Goal: Task Accomplishment & Management: Manage account settings

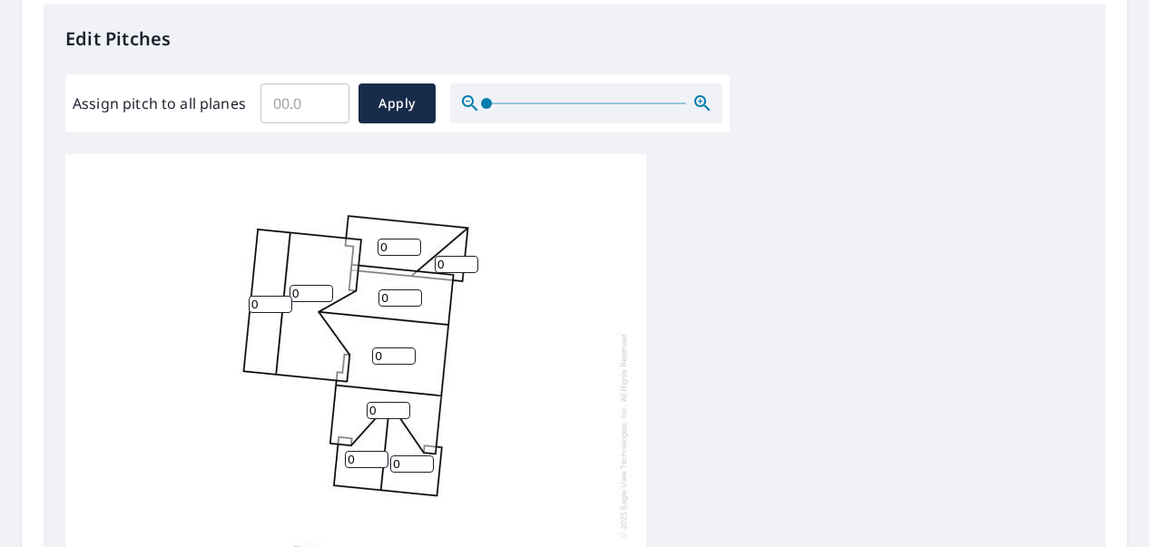
scroll to position [18, 0]
click at [263, 296] on input "0" at bounding box center [271, 304] width 44 height 17
type input "0"
type input "10"
click at [293, 285] on input "0" at bounding box center [311, 293] width 44 height 17
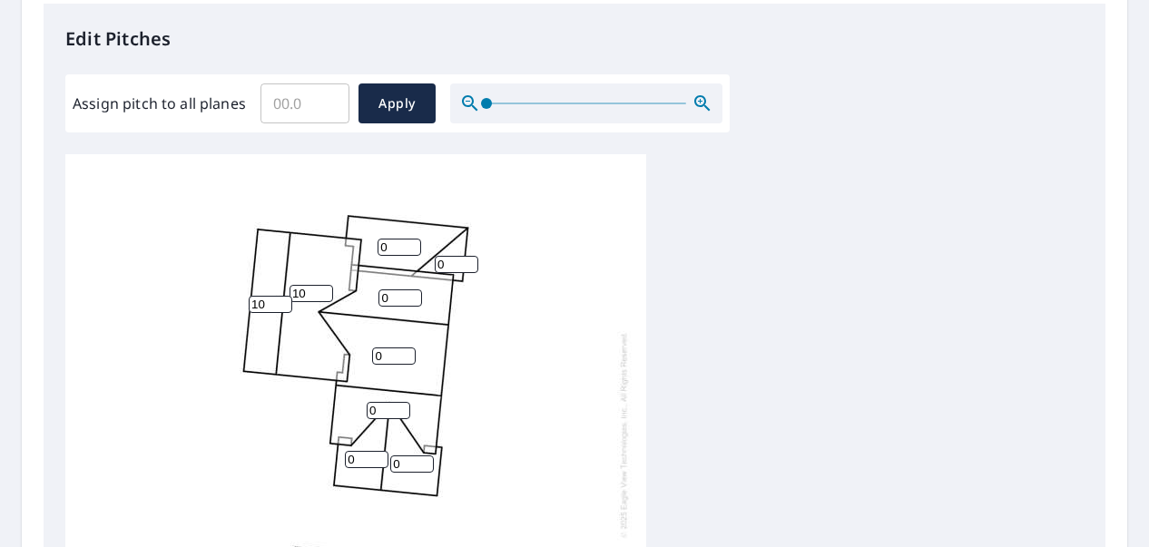
type input "10"
click at [382, 239] on input "0" at bounding box center [400, 247] width 44 height 17
click at [386, 239] on input "0" at bounding box center [400, 247] width 44 height 17
type input "3"
click at [443, 256] on input "0" at bounding box center [457, 264] width 44 height 17
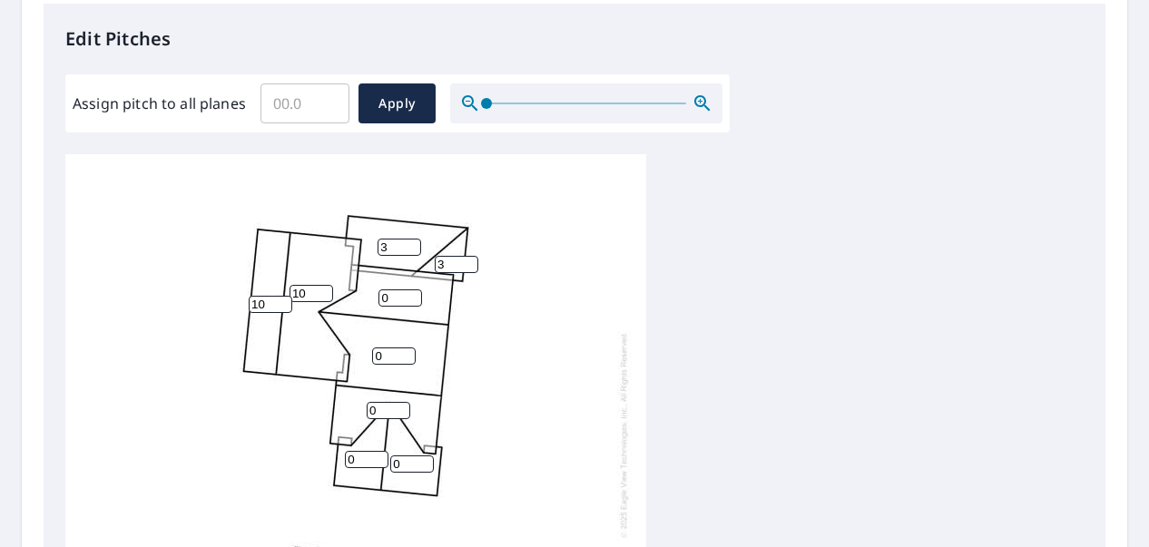
type input "3"
click at [388, 289] on input "0" at bounding box center [400, 297] width 44 height 17
type input "10"
click at [376, 348] on input "0" at bounding box center [394, 356] width 44 height 17
type input "10"
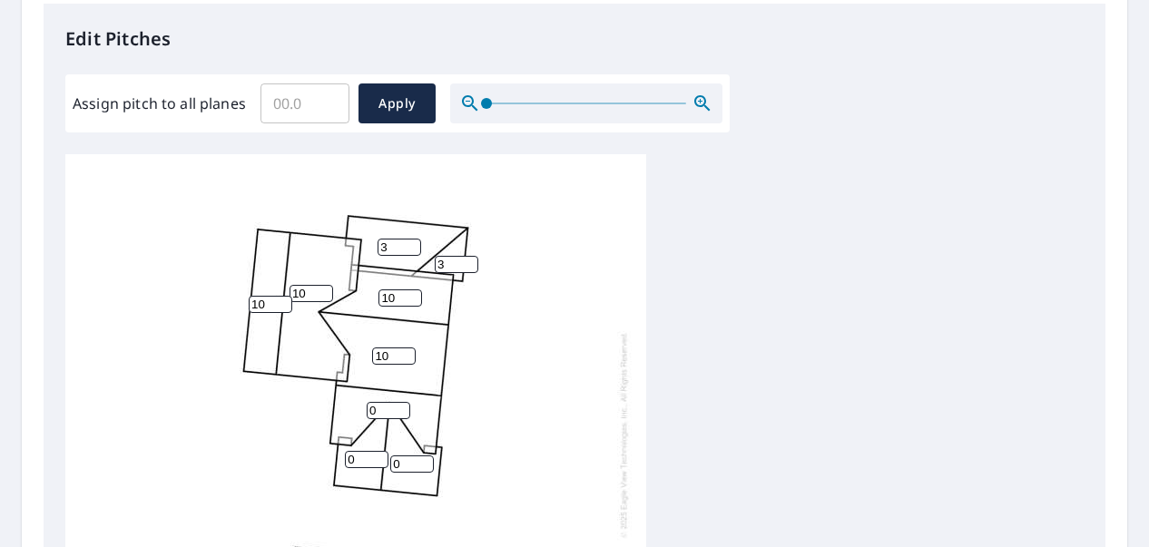
click at [378, 402] on input "0" at bounding box center [389, 410] width 44 height 17
click at [380, 402] on input "10" at bounding box center [389, 410] width 44 height 17
type input "1"
type input "3"
click at [356, 451] on input "0" at bounding box center [367, 459] width 44 height 17
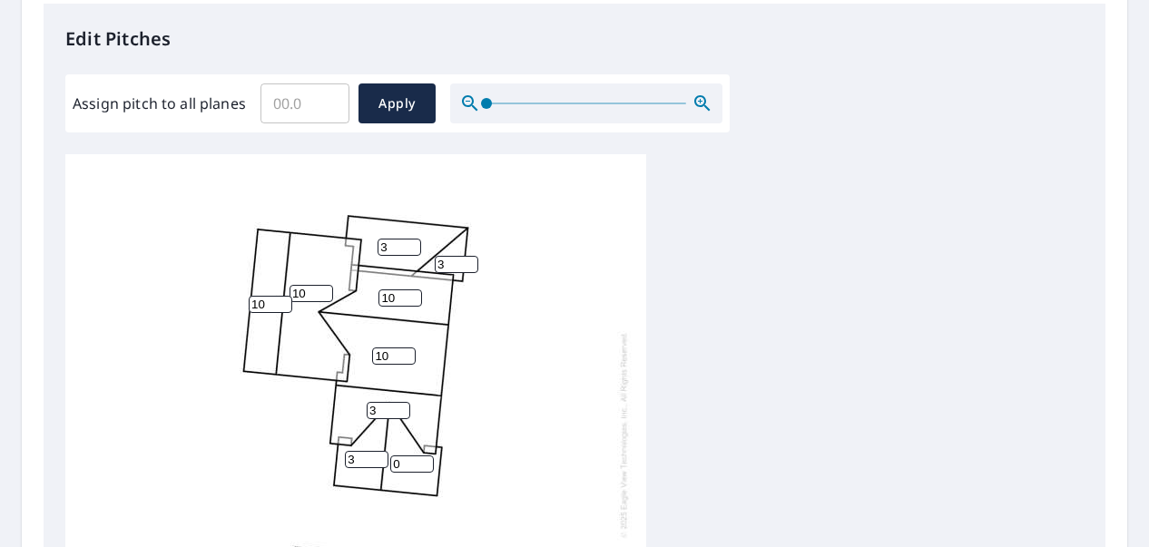
type input "3"
click at [399, 456] on input "0" at bounding box center [412, 464] width 44 height 17
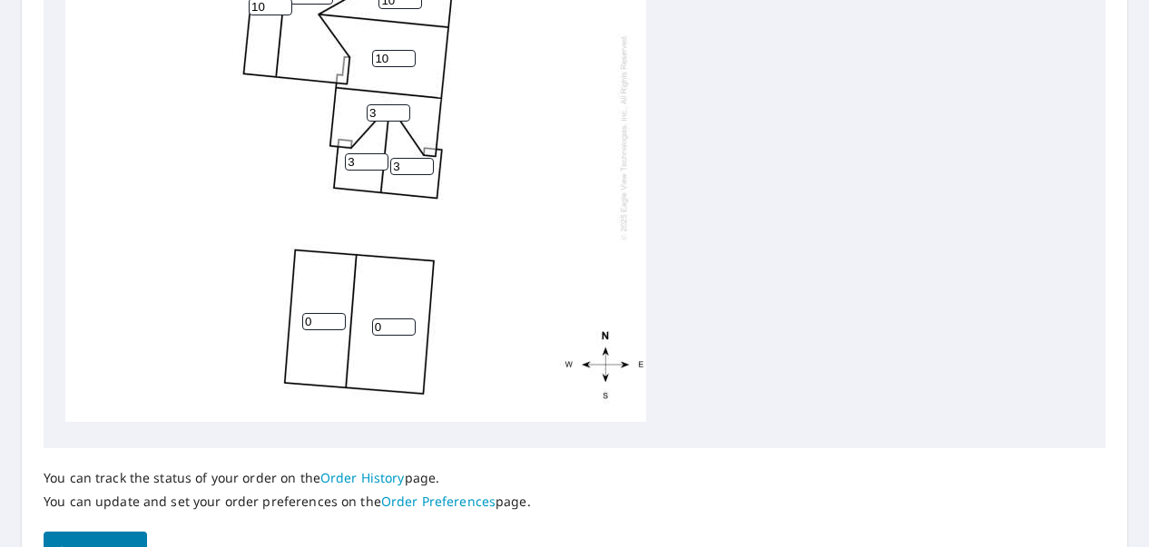
scroll to position [786, 0]
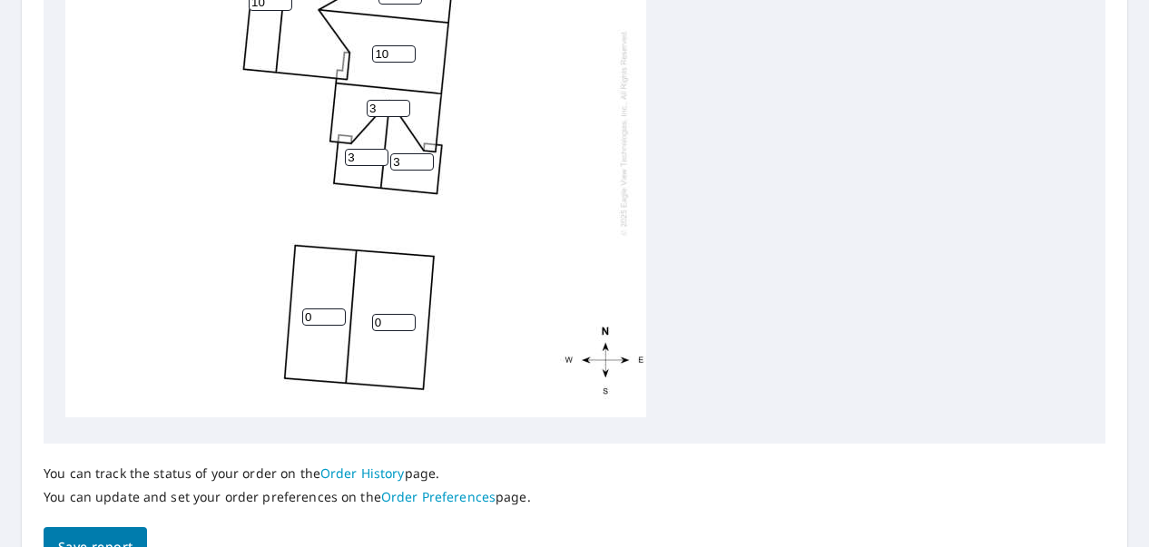
type input "3"
click at [316, 309] on input "0" at bounding box center [324, 317] width 44 height 17
type input "4"
click at [378, 314] on input "0" at bounding box center [394, 322] width 44 height 17
type input "4"
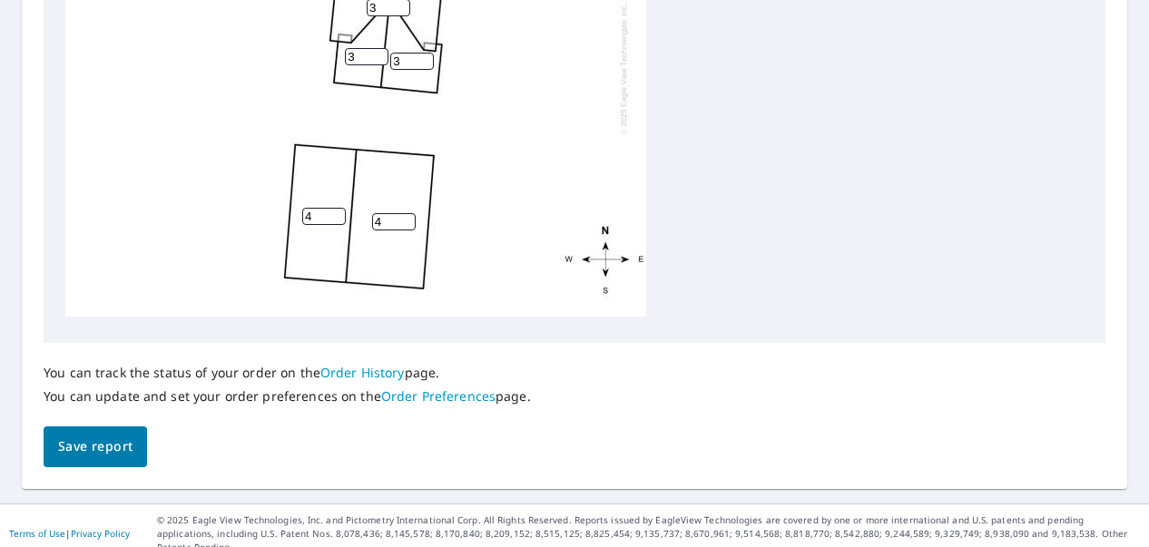
scroll to position [888, 0]
click at [89, 450] on span "Save report" at bounding box center [95, 446] width 74 height 23
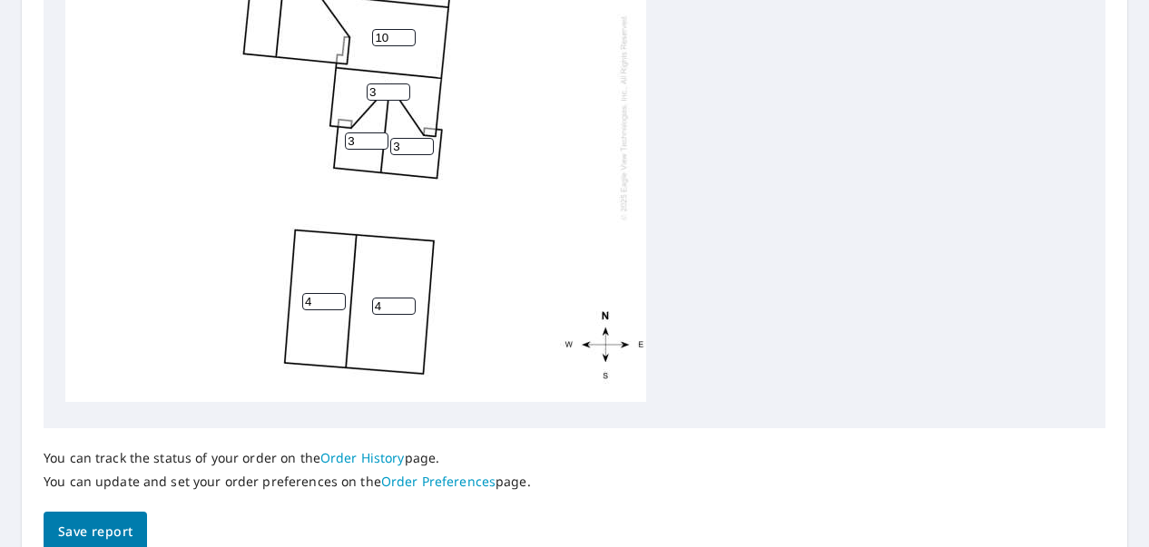
scroll to position [954, 0]
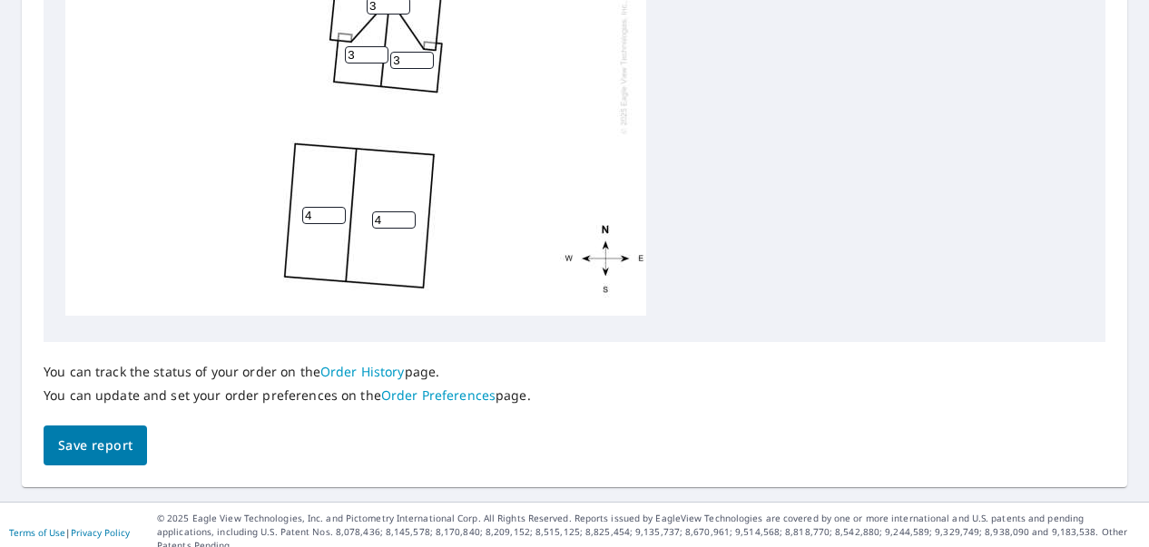
click at [91, 443] on span "Save report" at bounding box center [95, 446] width 74 height 23
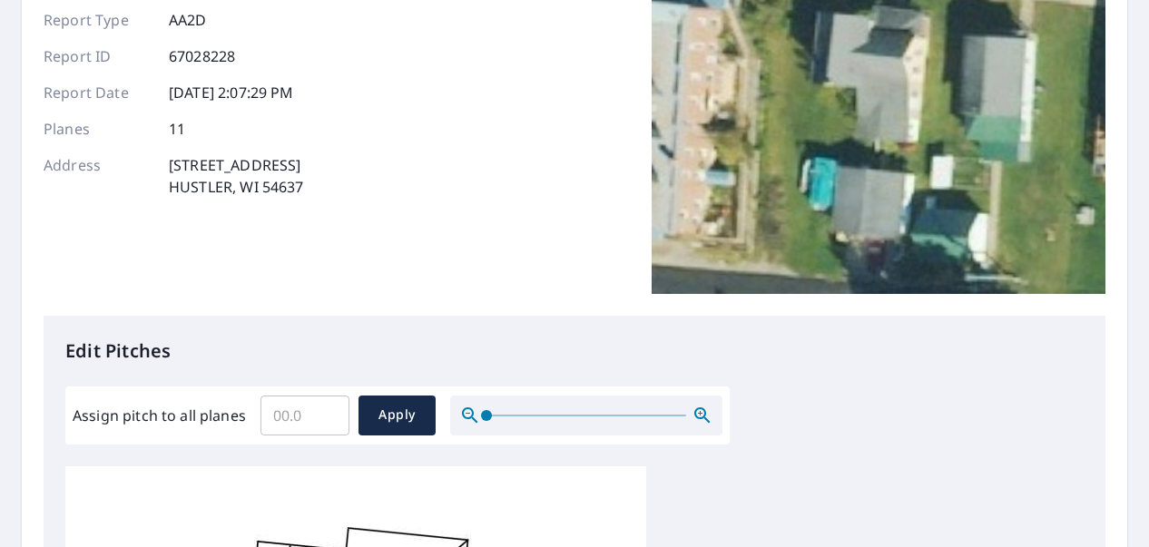
scroll to position [0, 0]
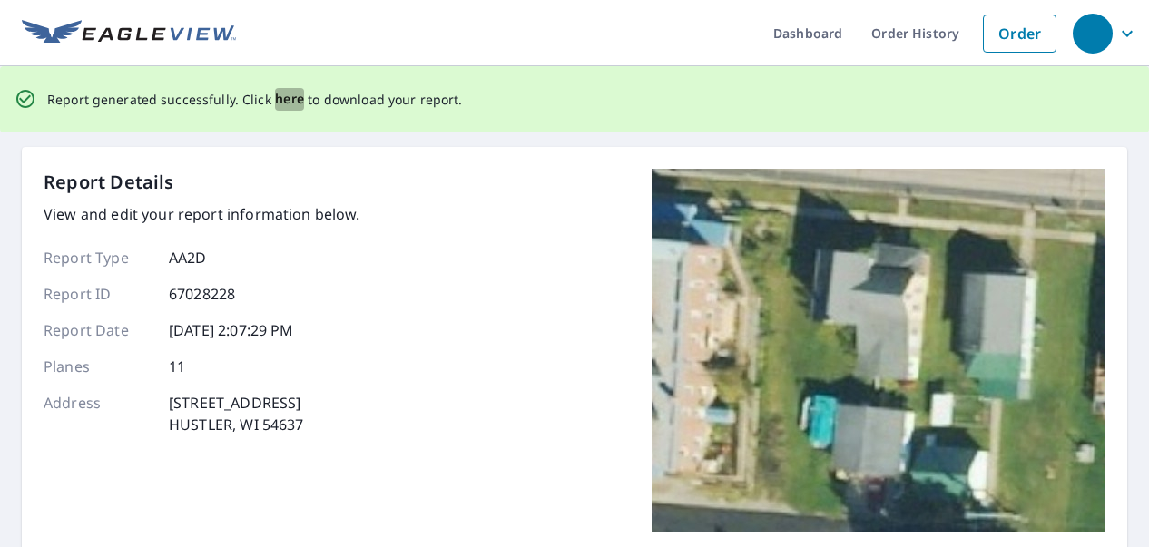
click at [282, 97] on span "here" at bounding box center [290, 99] width 30 height 23
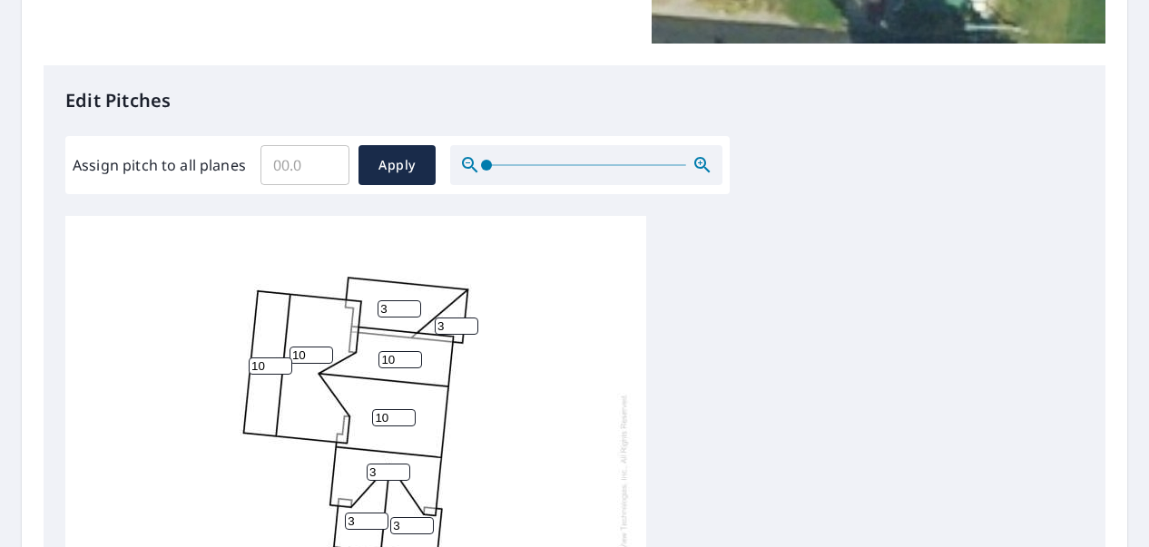
scroll to position [423, 0]
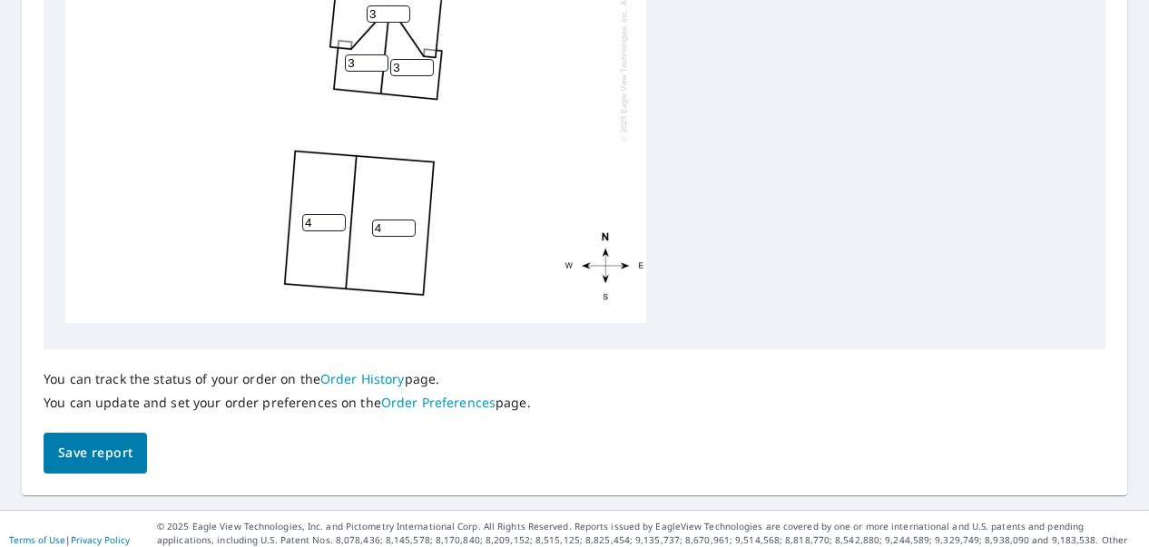
scroll to position [888, 0]
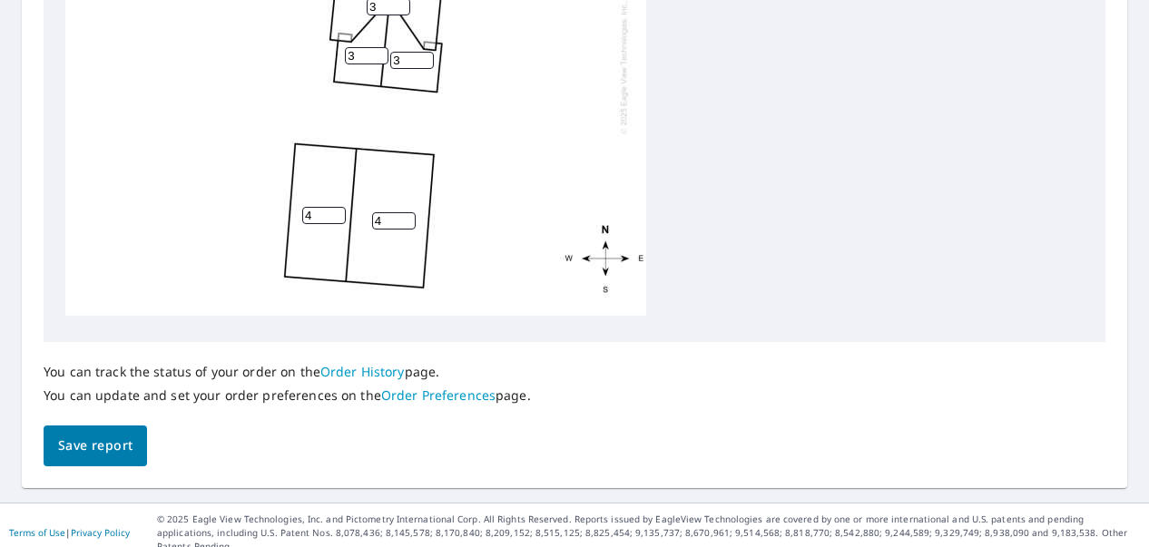
click at [452, 398] on link "Order Preferences" at bounding box center [438, 395] width 114 height 17
